Goal: Task Accomplishment & Management: Complete application form

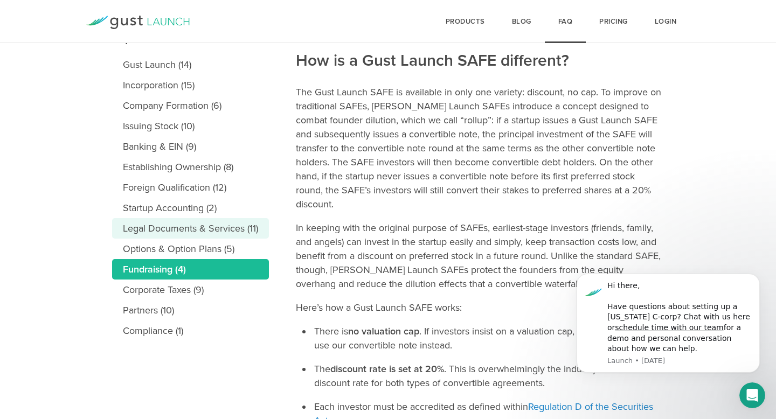
click at [192, 235] on link "Legal Documents & Services (11)" at bounding box center [190, 228] width 157 height 20
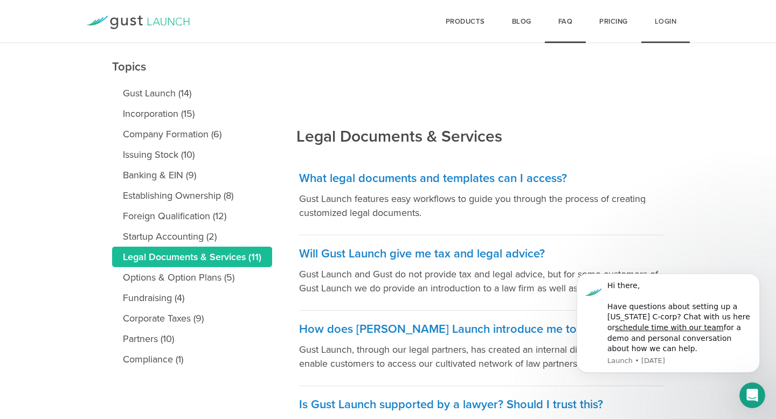
click at [664, 22] on link "Login" at bounding box center [665, 21] width 49 height 43
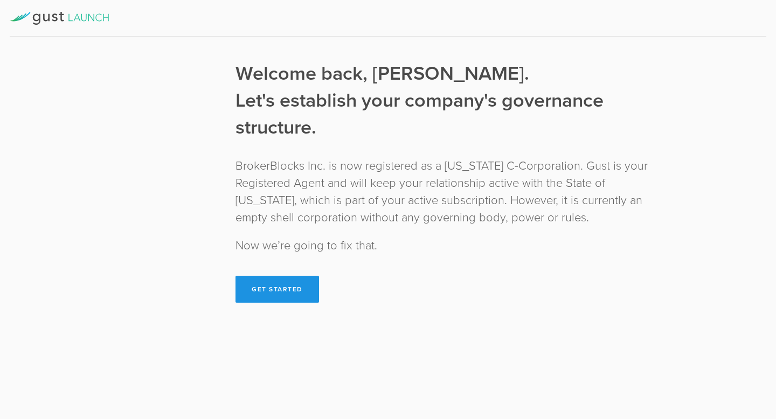
click at [296, 301] on button "Get Started" at bounding box center [277, 289] width 84 height 27
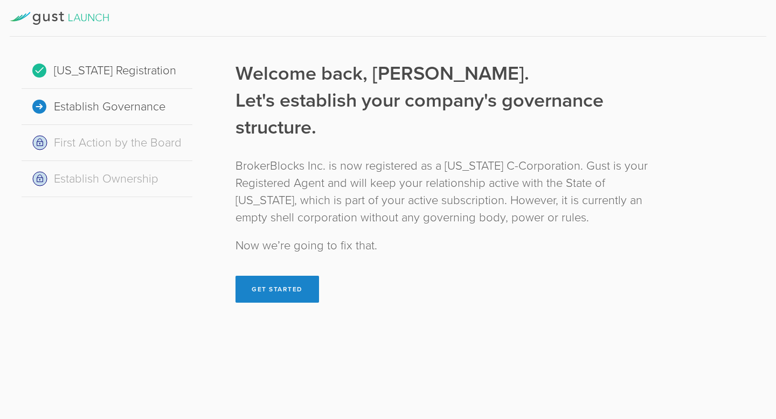
click at [59, 11] on div at bounding box center [388, 18] width 757 height 37
click at [55, 24] on icon at bounding box center [59, 18] width 99 height 13
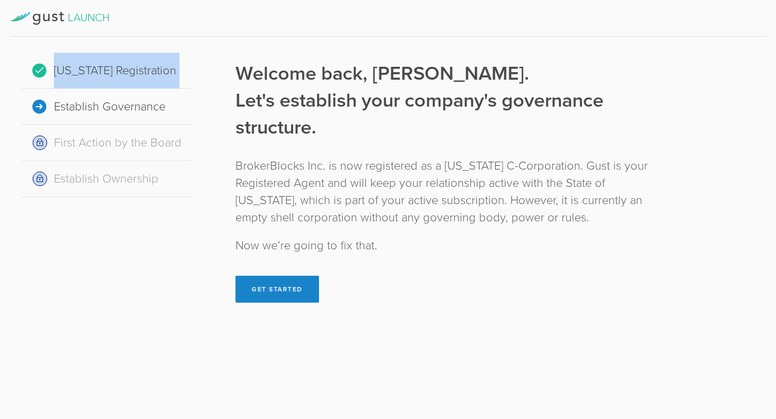
click at [55, 24] on icon at bounding box center [59, 18] width 99 height 13
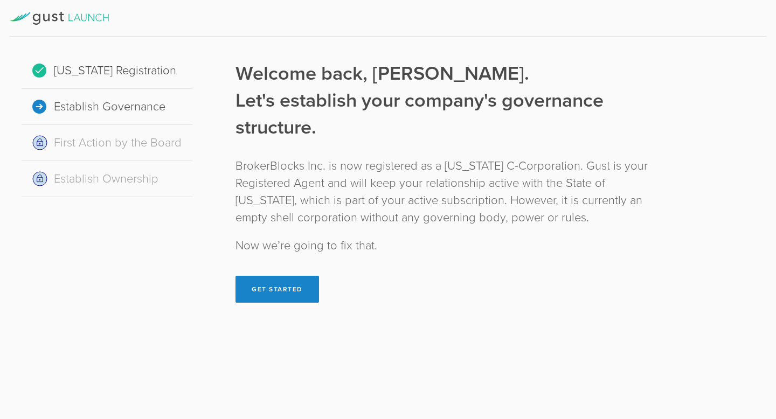
click at [323, 227] on div "Welcome back, Aman. Let's establish your company's governance structure. Broker…" at bounding box center [451, 181] width 433 height 242
click at [20, 16] on icon at bounding box center [59, 18] width 99 height 13
click at [76, 18] on icon at bounding box center [77, 17] width 7 height 7
click at [99, 21] on icon at bounding box center [98, 18] width 6 height 8
click at [51, 102] on div "Establish Governance" at bounding box center [107, 107] width 171 height 36
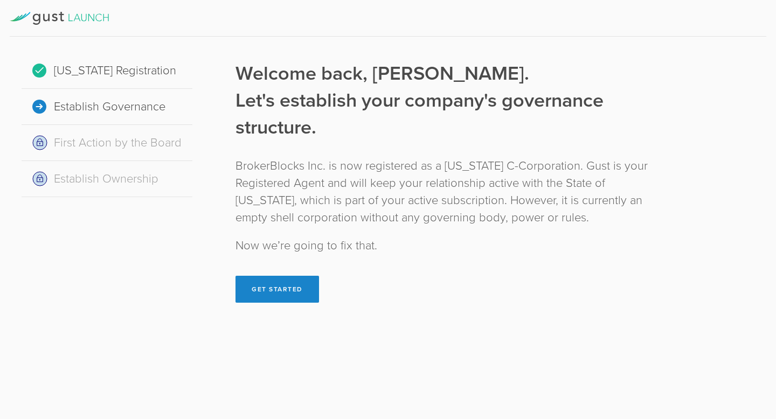
click at [56, 143] on div "First Action by the Board" at bounding box center [107, 143] width 171 height 36
click at [41, 145] on div "First Action by the Board" at bounding box center [107, 143] width 171 height 36
click at [43, 192] on div "Establish Ownership" at bounding box center [107, 179] width 171 height 36
click at [48, 10] on div at bounding box center [388, 18] width 757 height 37
click at [28, 12] on icon at bounding box center [59, 18] width 99 height 13
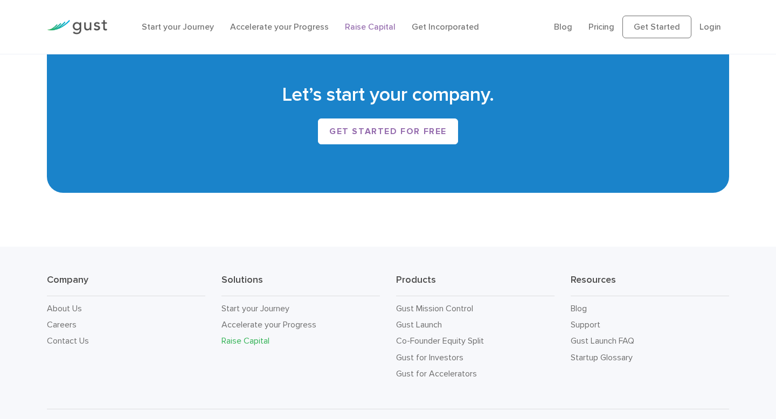
scroll to position [1852, 0]
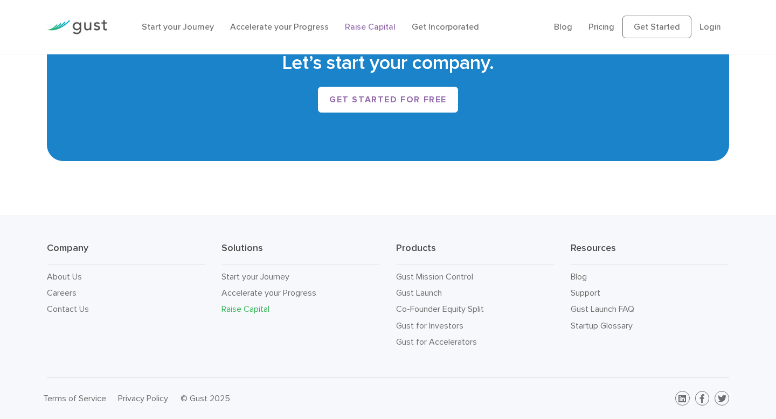
click at [286, 33] on div "Start your Journey Accelerate your Progress Raise Capital Get Incorporated" at bounding box center [340, 27] width 412 height 34
click at [284, 22] on link "Accelerate your Progress" at bounding box center [279, 27] width 99 height 10
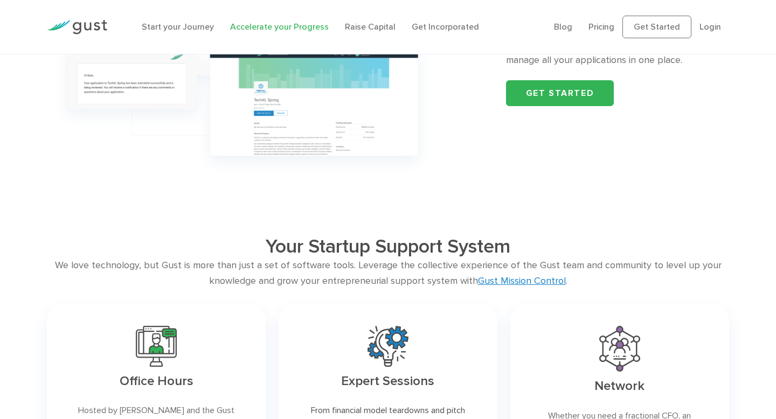
scroll to position [1309, 0]
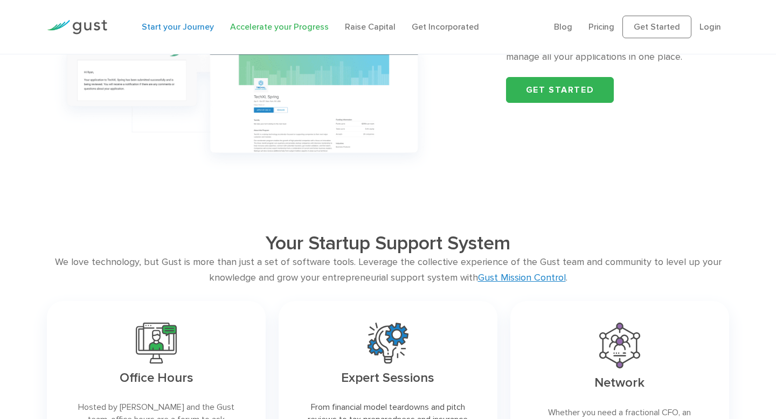
click at [163, 30] on link "Start your Journey" at bounding box center [178, 27] width 72 height 10
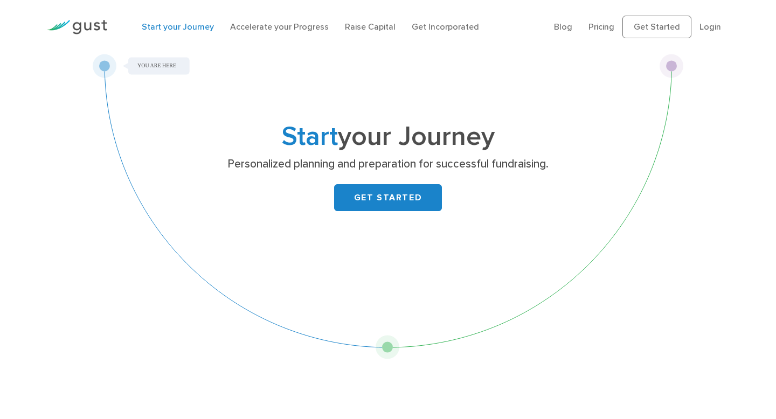
click at [75, 30] on img at bounding box center [77, 27] width 60 height 15
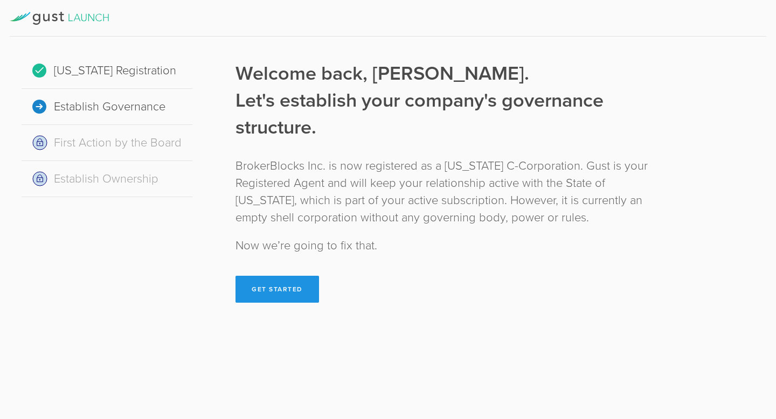
click at [288, 290] on button "Get Started" at bounding box center [277, 289] width 84 height 27
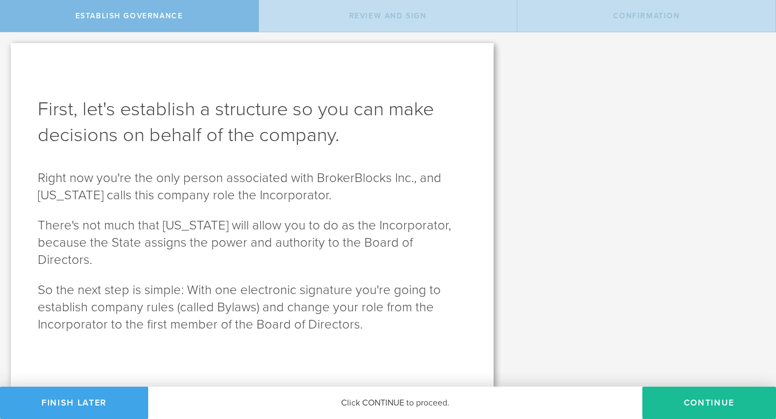
click at [79, 400] on button "Finish Later" at bounding box center [74, 403] width 148 height 32
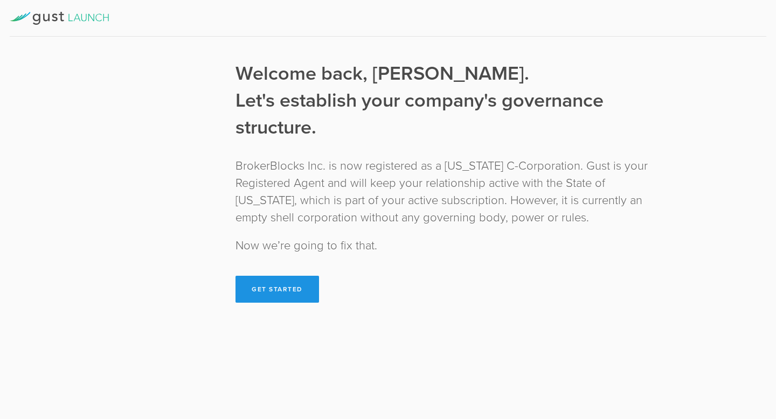
click at [287, 290] on button "Get Started" at bounding box center [277, 289] width 84 height 27
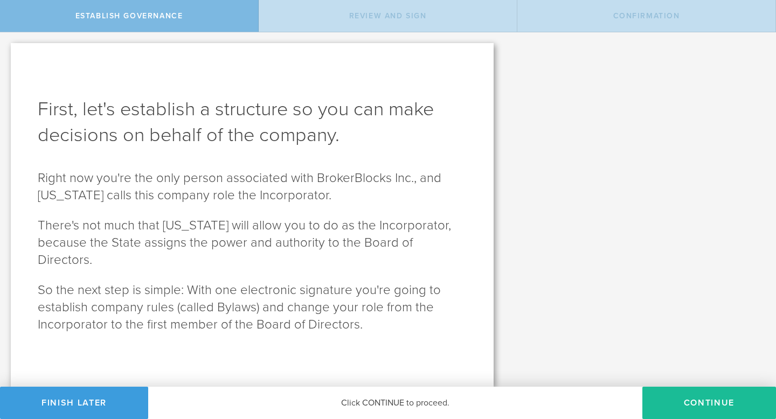
click at [480, 405] on div "Click CONTINUE to proceed." at bounding box center [395, 403] width 494 height 32
click at [731, 407] on button "Continue" at bounding box center [709, 403] width 134 height 32
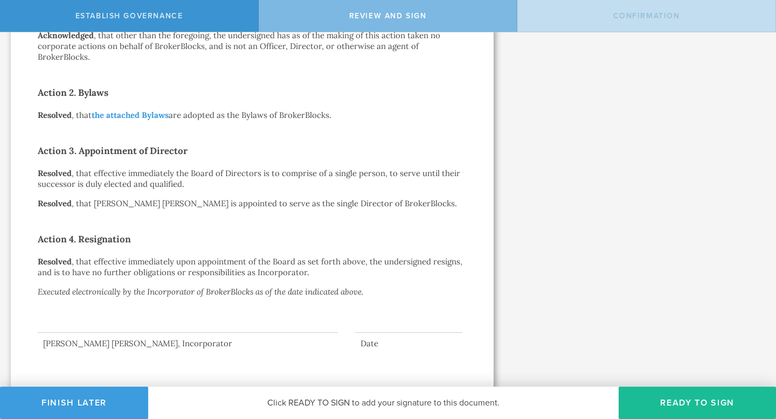
scroll to position [286, 0]
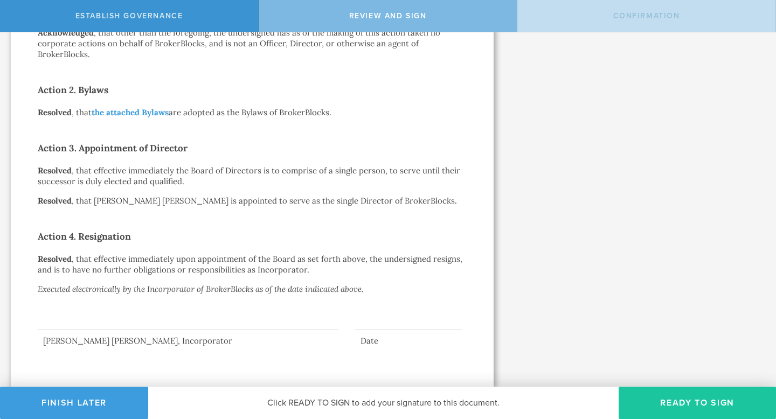
click at [674, 406] on button "Ready to Sign" at bounding box center [697, 403] width 157 height 32
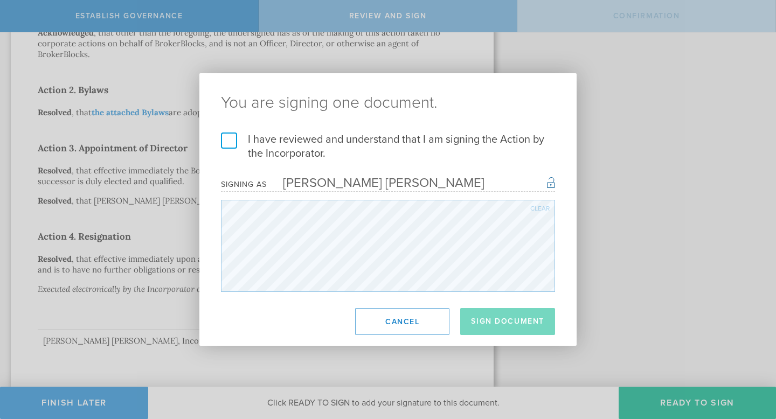
click at [226, 138] on label "I have reviewed and understand that I am signing the Action by the Incorporator." at bounding box center [388, 147] width 334 height 28
click at [0, 0] on input "I have reviewed and understand that I am signing the Action by the Incorporator." at bounding box center [0, 0] width 0 height 0
click at [524, 325] on button "Sign Document" at bounding box center [507, 321] width 95 height 27
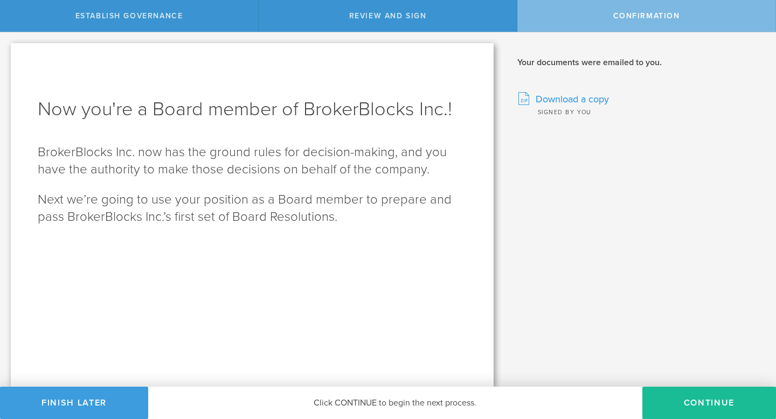
click at [570, 103] on span "Download a copy" at bounding box center [572, 99] width 73 height 14
click at [675, 101] on link "Download a copy" at bounding box center [638, 99] width 242 height 14
click at [697, 408] on button "Continue" at bounding box center [709, 403] width 134 height 32
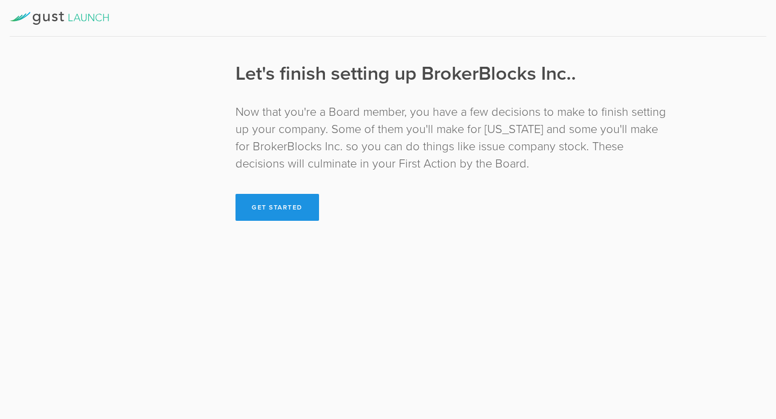
click at [293, 199] on button "Get Started" at bounding box center [277, 207] width 84 height 27
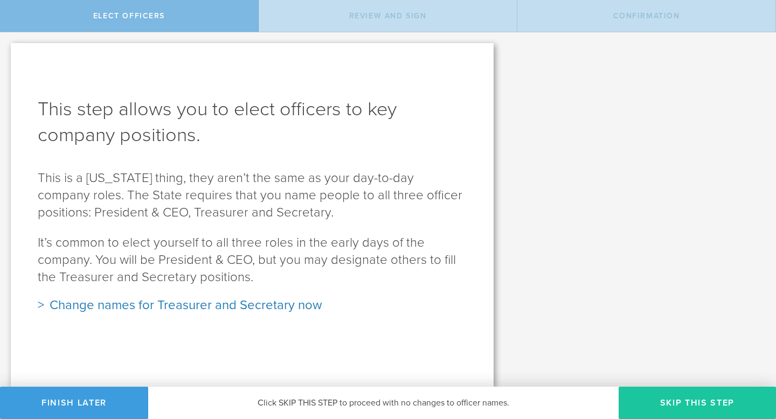
click at [684, 405] on button "Skip this step" at bounding box center [697, 403] width 157 height 32
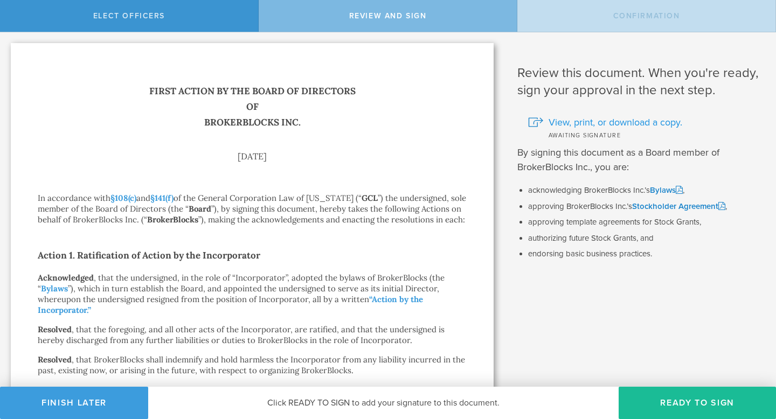
click at [595, 120] on span "View, print, or download a copy." at bounding box center [616, 122] width 134 height 14
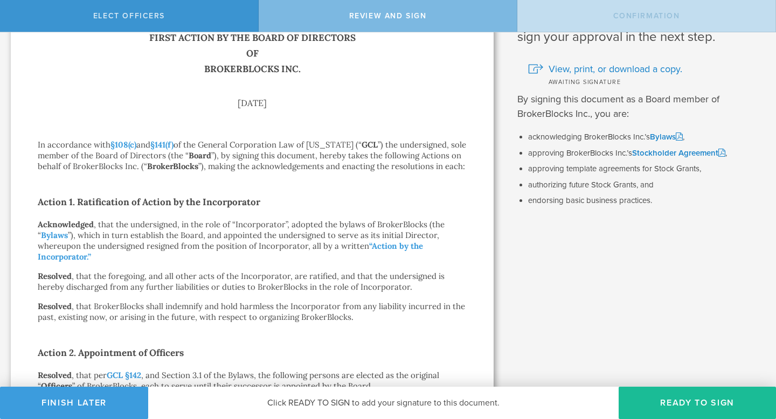
scroll to position [54, 0]
click at [675, 150] on link "Stockholder Agreement" at bounding box center [678, 152] width 93 height 10
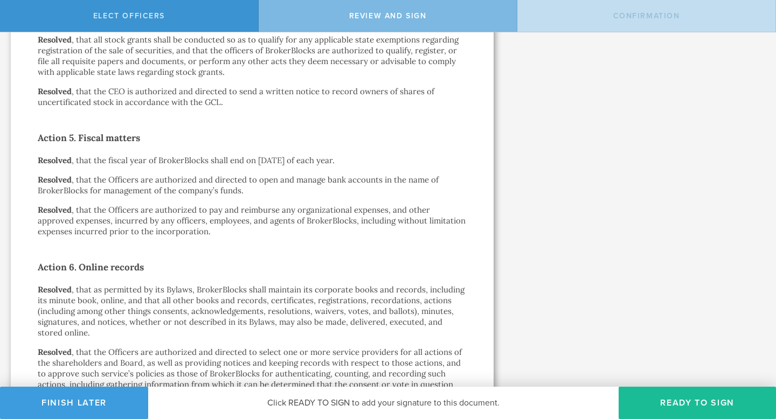
scroll to position [967, 0]
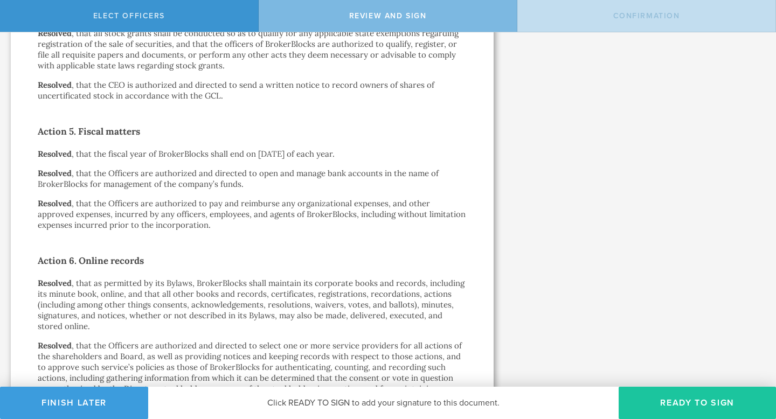
click at [701, 408] on button "Ready to Sign" at bounding box center [697, 403] width 157 height 32
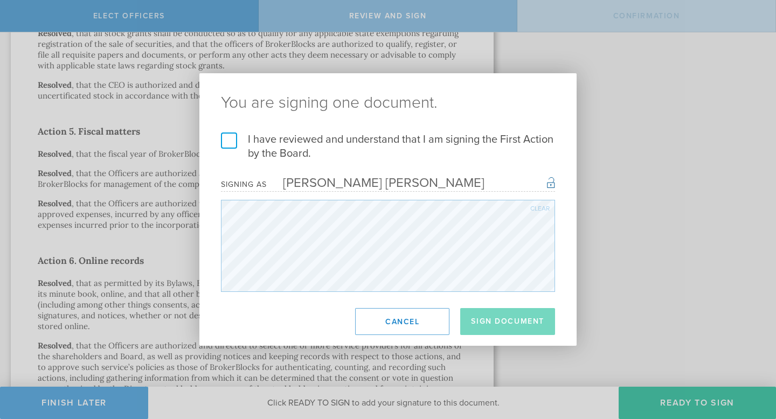
click at [228, 140] on label "I have reviewed and understand that I am signing the First Action by the Board." at bounding box center [388, 147] width 334 height 28
click at [0, 0] on input "I have reviewed and understand that I am signing the First Action by the Board." at bounding box center [0, 0] width 0 height 0
click at [506, 318] on button "Sign Document" at bounding box center [507, 321] width 95 height 27
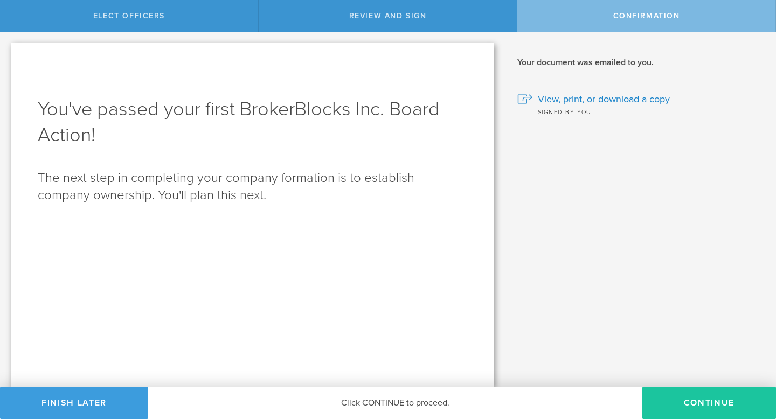
click at [687, 408] on button "Continue" at bounding box center [709, 403] width 134 height 32
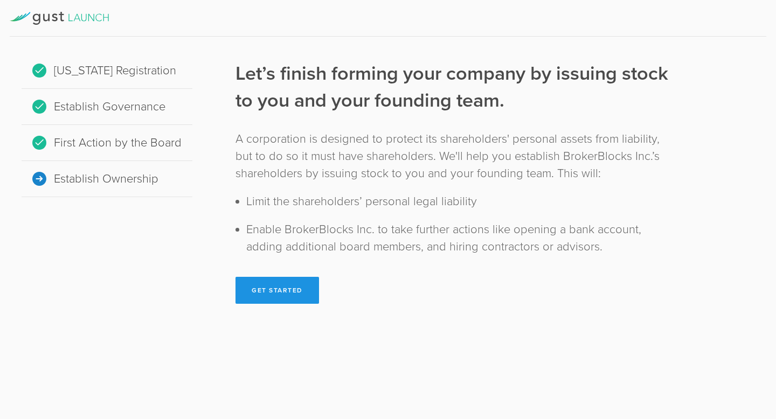
click at [278, 285] on button "Get Started" at bounding box center [277, 290] width 84 height 27
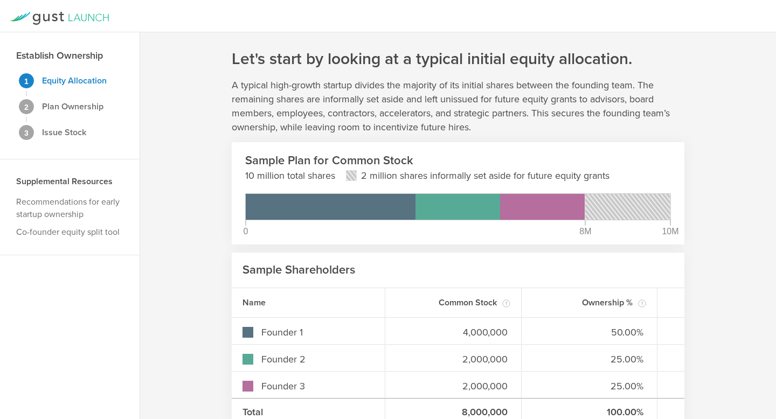
click at [93, 22] on icon at bounding box center [59, 18] width 99 height 13
click at [66, 10] on div at bounding box center [388, 16] width 776 height 32
click at [80, 68] on div "Establish Ownership 1 Equity Allocation 2 Plan Ownership 3 Issue Stock" at bounding box center [70, 95] width 140 height 127
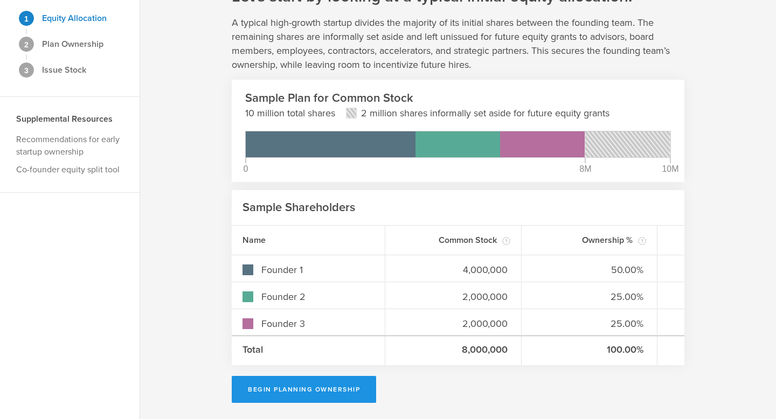
click at [278, 382] on button "Begin Planning Ownership" at bounding box center [304, 389] width 144 height 27
type input "Amandeep Singh Brar"
type input "-"
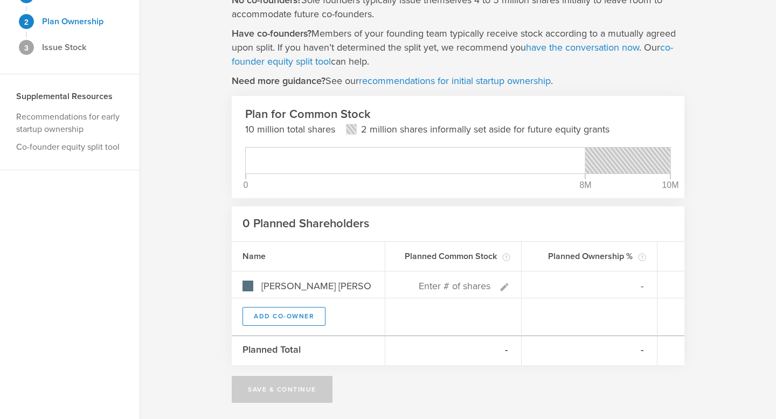
scroll to position [0, 0]
